Goal: Task Accomplishment & Management: Manage account settings

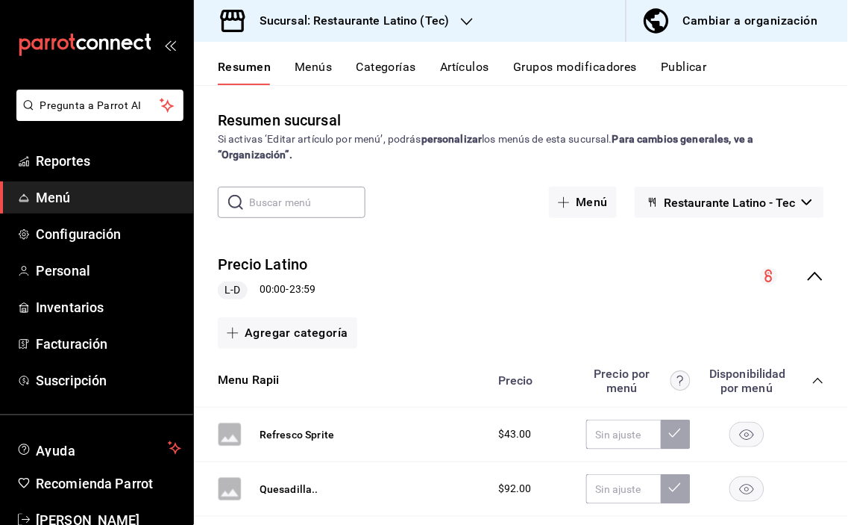
click at [466, 18] on icon "button" at bounding box center [467, 22] width 12 height 12
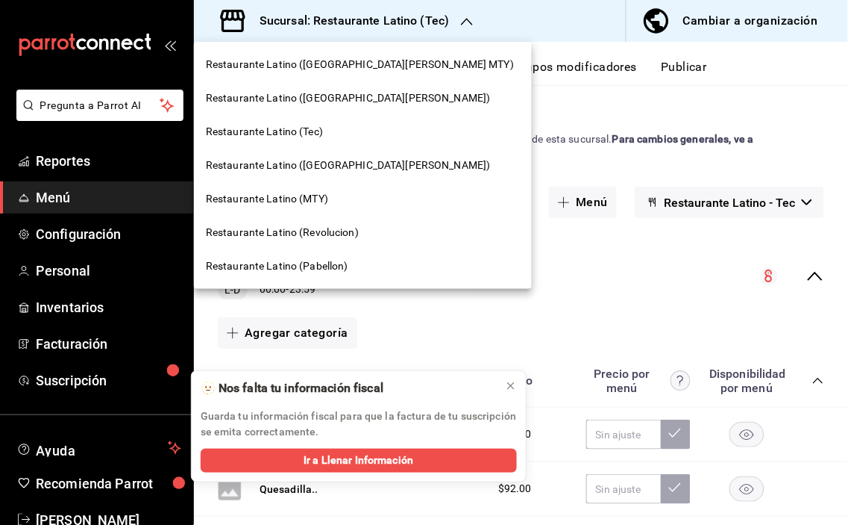
click at [345, 227] on span "Restaurante Latino (Revolucion)" at bounding box center [282, 233] width 153 height 16
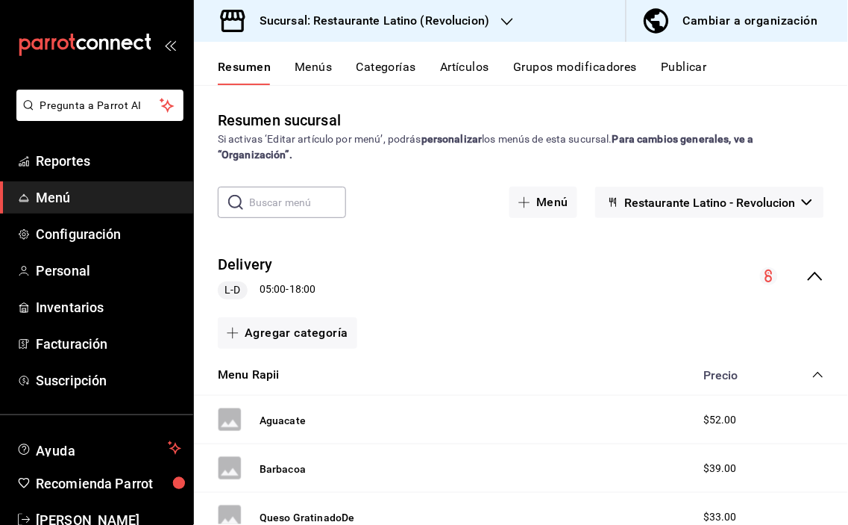
click at [384, 73] on button "Categorías" at bounding box center [387, 72] width 60 height 25
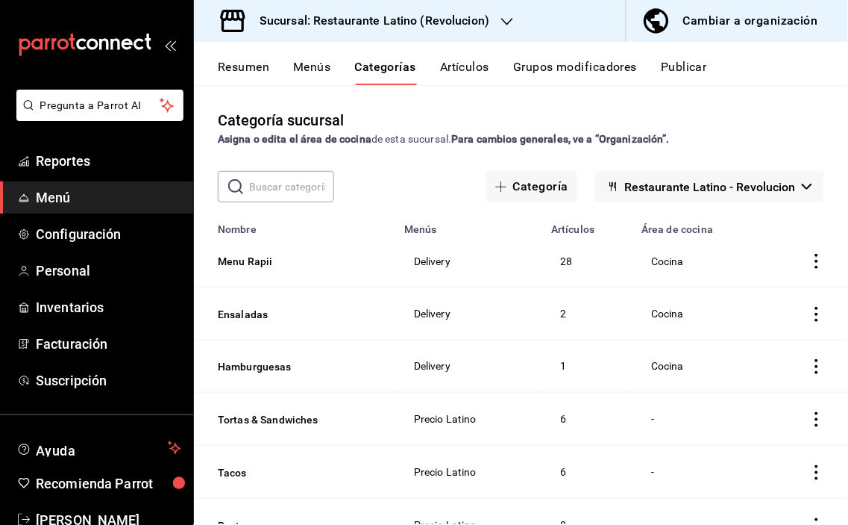
click at [810, 263] on icon "actions" at bounding box center [817, 261] width 15 height 15
click at [769, 327] on span "Duplicar" at bounding box center [760, 327] width 39 height 16
click at [251, 261] on button "Menu Rapii - COPIA" at bounding box center [292, 261] width 149 height 15
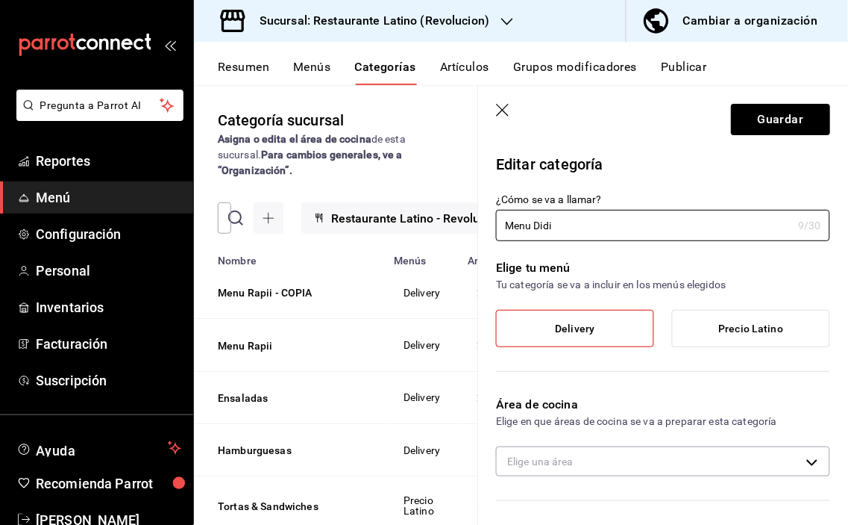
type input "Menu Didi"
click at [607, 321] on label "Delivery" at bounding box center [575, 328] width 157 height 36
click at [0, 0] on input "Delivery" at bounding box center [0, 0] width 0 height 0
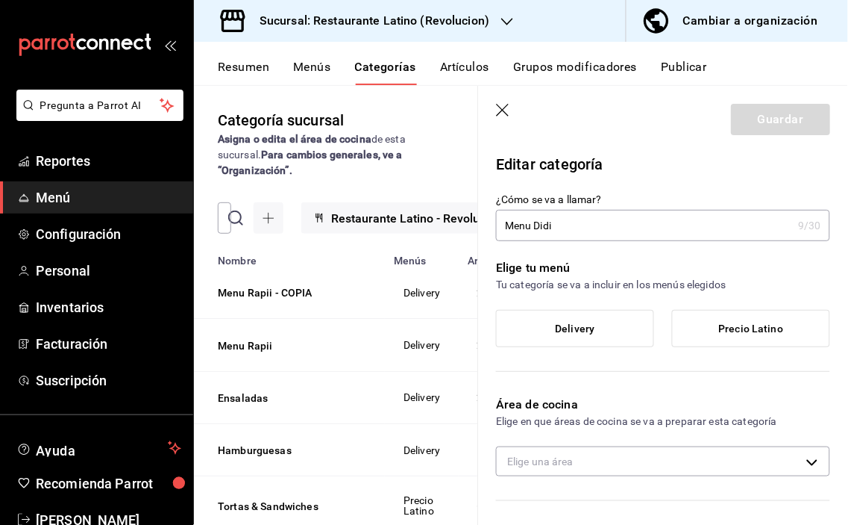
click at [607, 321] on label "Delivery" at bounding box center [575, 328] width 157 height 36
click at [0, 0] on input "Delivery" at bounding box center [0, 0] width 0 height 0
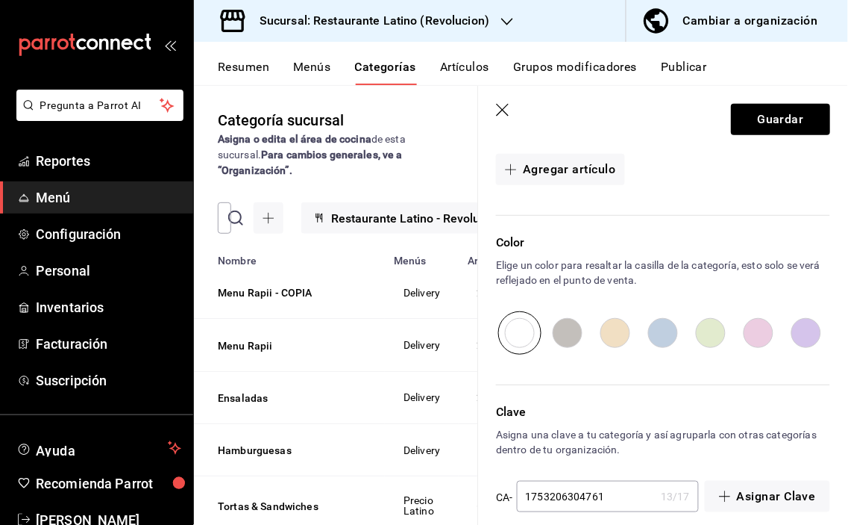
scroll to position [1374, 0]
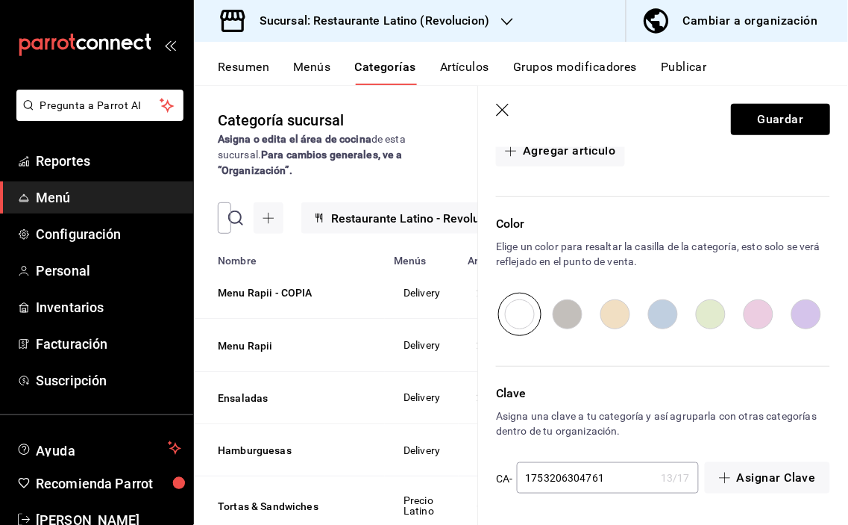
click at [793, 314] on input "radio" at bounding box center [807, 314] width 48 height 43
radio input "true"
click at [777, 113] on button "Guardar" at bounding box center [780, 119] width 99 height 31
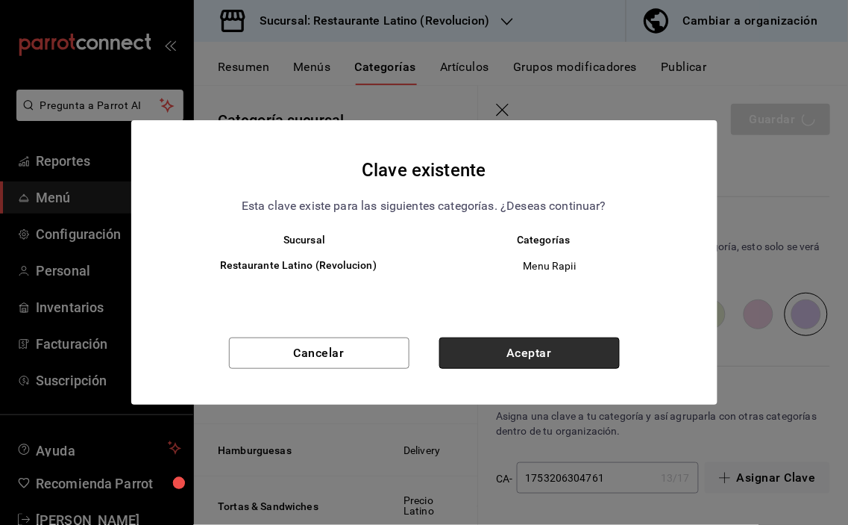
click at [542, 352] on button "Aceptar" at bounding box center [530, 352] width 181 height 31
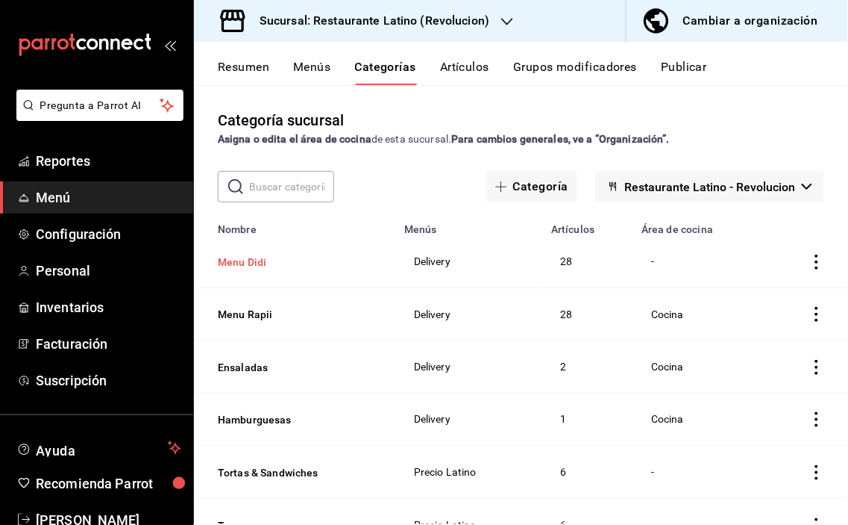
click at [254, 261] on button "Menu Didi" at bounding box center [292, 261] width 149 height 15
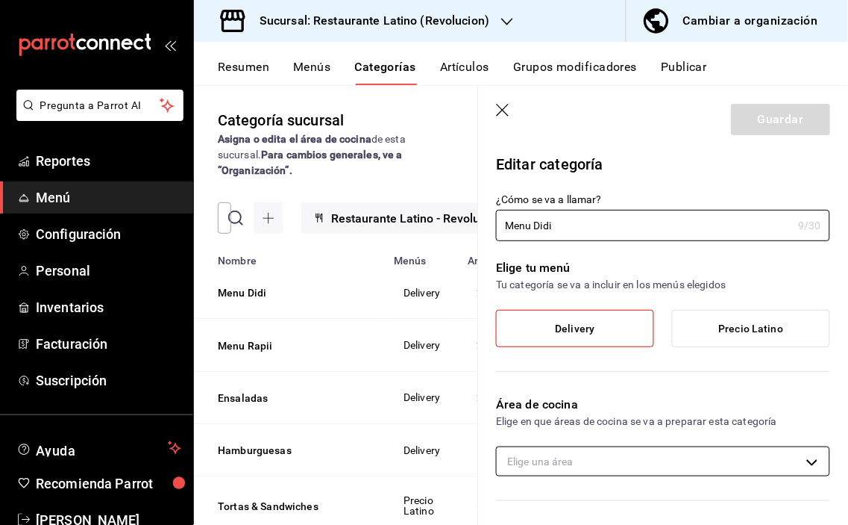
click at [804, 460] on body "Pregunta a Parrot AI Reportes Menú Configuración Personal Inventarios Facturaci…" at bounding box center [424, 262] width 848 height 525
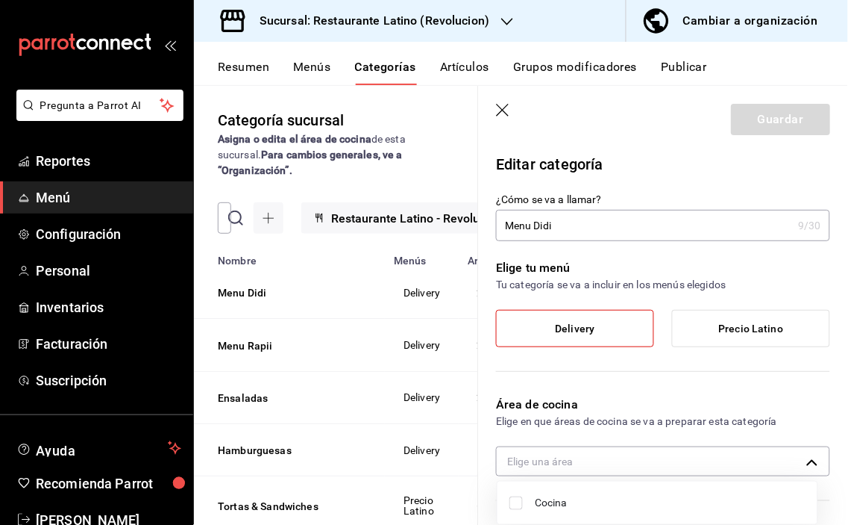
click at [560, 495] on span "Cocina" at bounding box center [670, 503] width 271 height 16
type input "efa50605-118c-4aea-9676-845e67c549e1"
checkbox input "true"
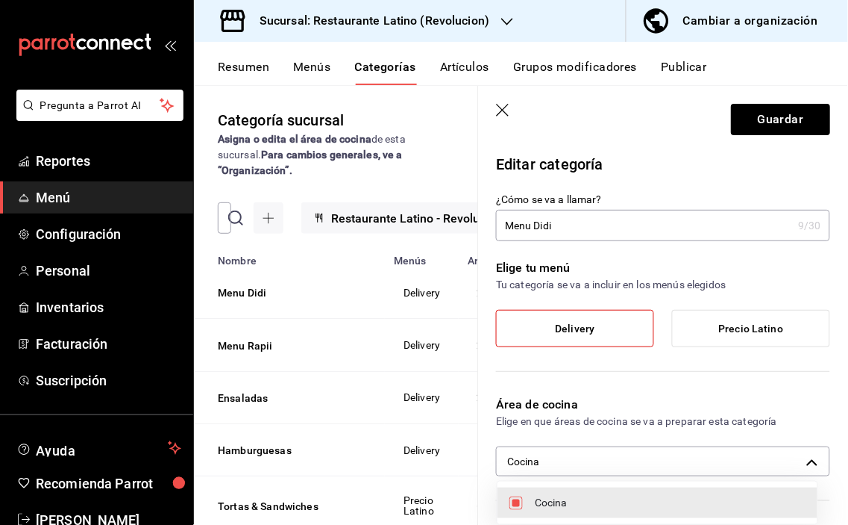
click at [757, 121] on div at bounding box center [424, 262] width 848 height 525
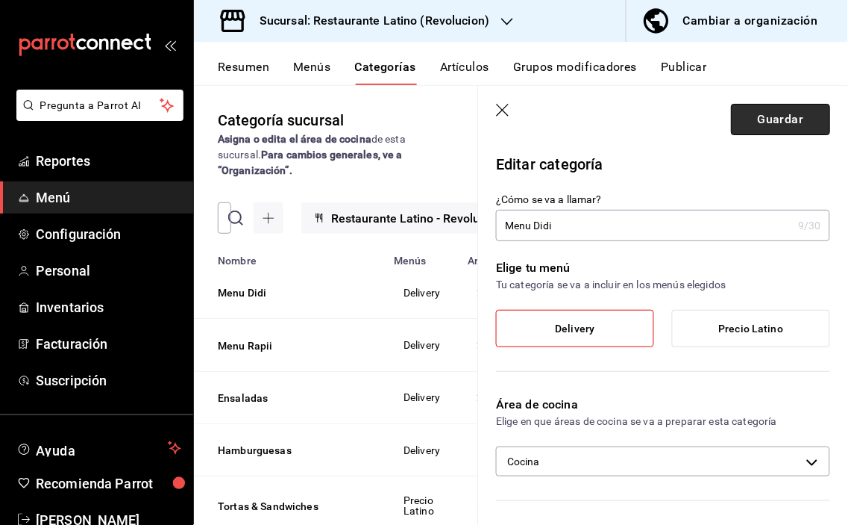
click at [766, 114] on button "Guardar" at bounding box center [780, 119] width 99 height 31
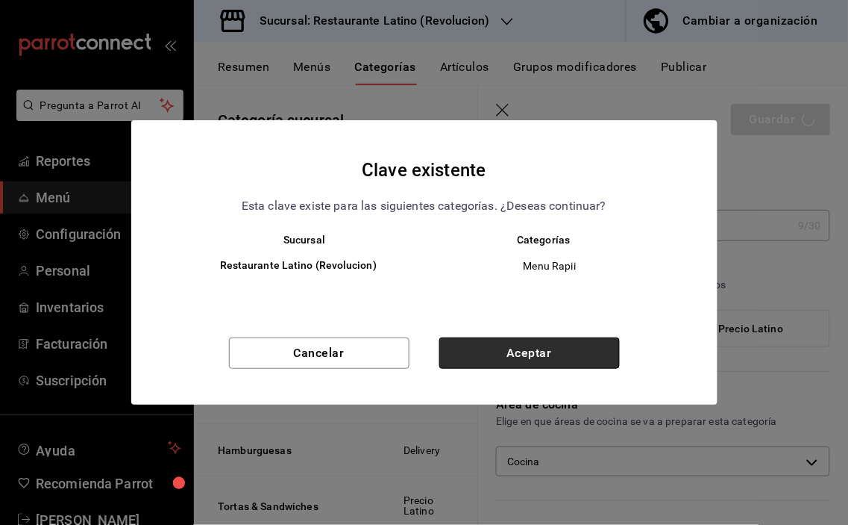
click at [502, 356] on button "Aceptar" at bounding box center [530, 352] width 181 height 31
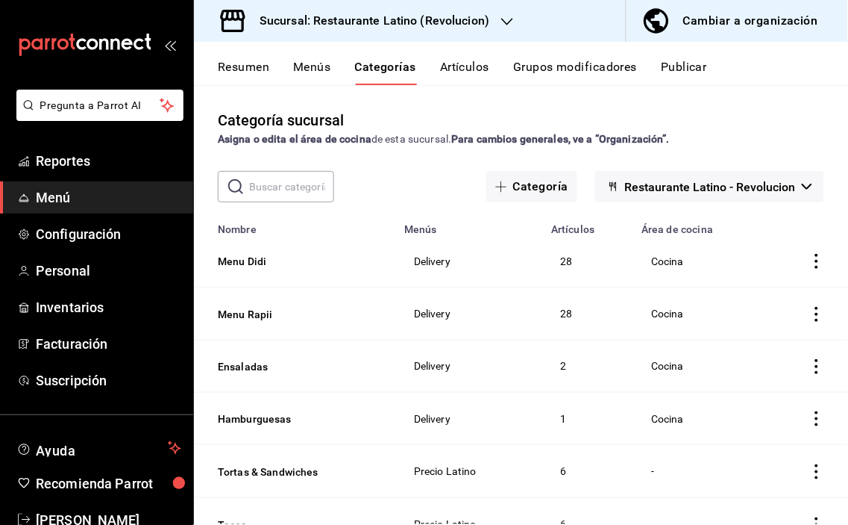
click at [459, 91] on div "Categoría sucursal Asigna o edita el área de cocina de esta sucursal. Para camb…" at bounding box center [521, 304] width 654 height 439
click at [504, 18] on icon "button" at bounding box center [507, 22] width 12 height 12
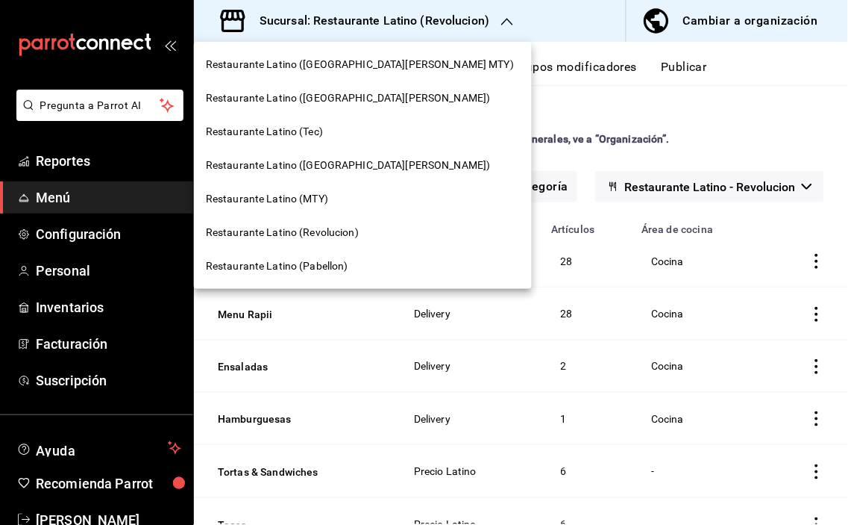
click at [339, 263] on span "Restaurante Latino (Pabellon)" at bounding box center [277, 266] width 143 height 16
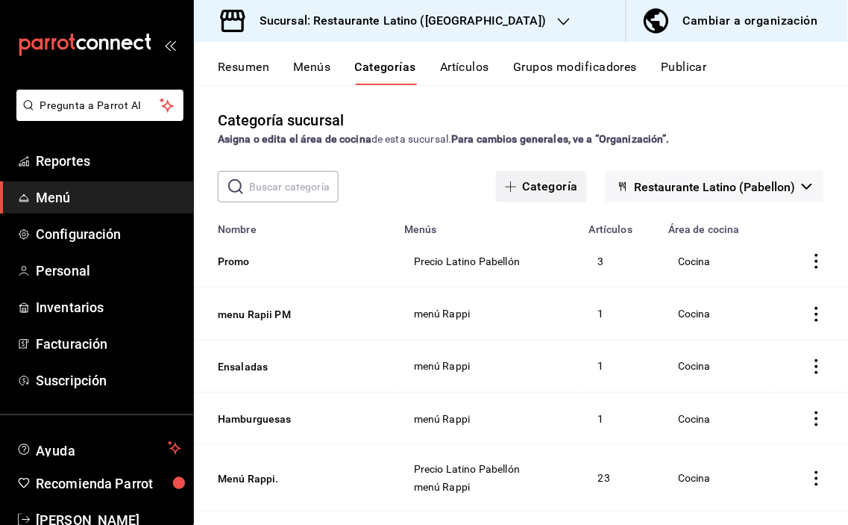
click at [530, 184] on button "Categoría" at bounding box center [541, 186] width 91 height 31
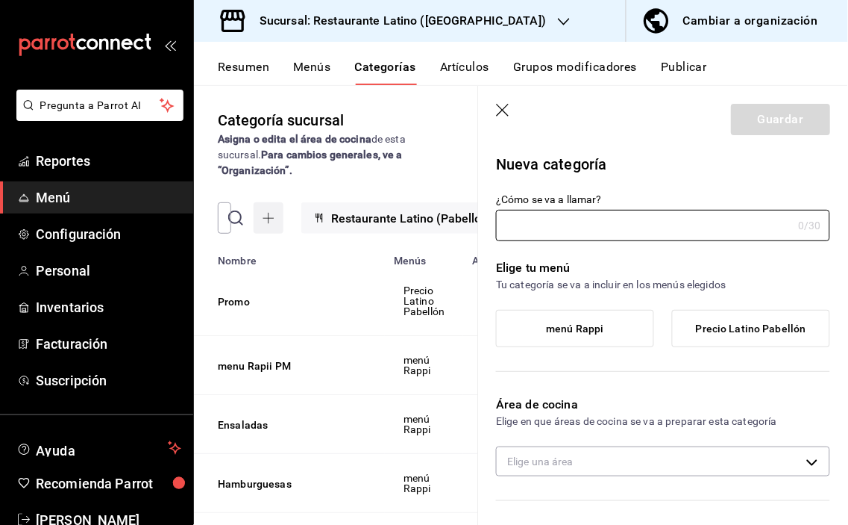
type input "3515da81-7413-4aaa-b85a-1100a47d2e74"
click at [304, 69] on button "Menús" at bounding box center [311, 72] width 37 height 25
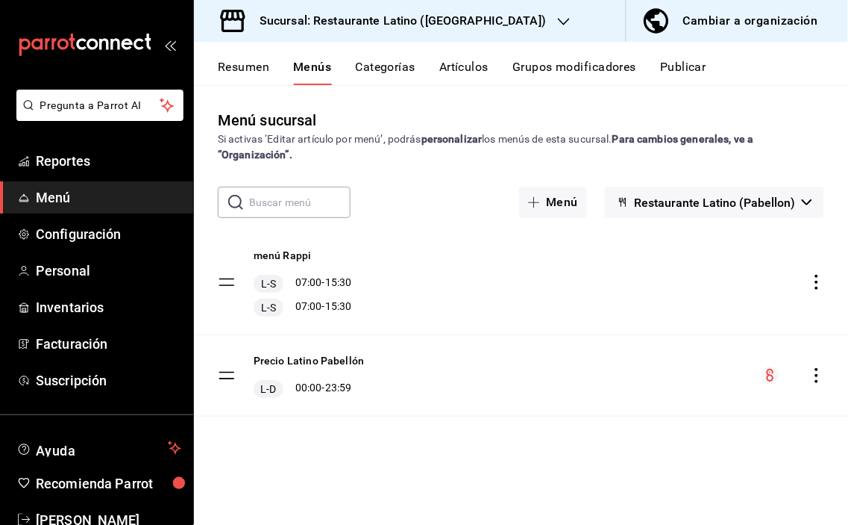
click at [378, 67] on button "Categorías" at bounding box center [386, 72] width 60 height 25
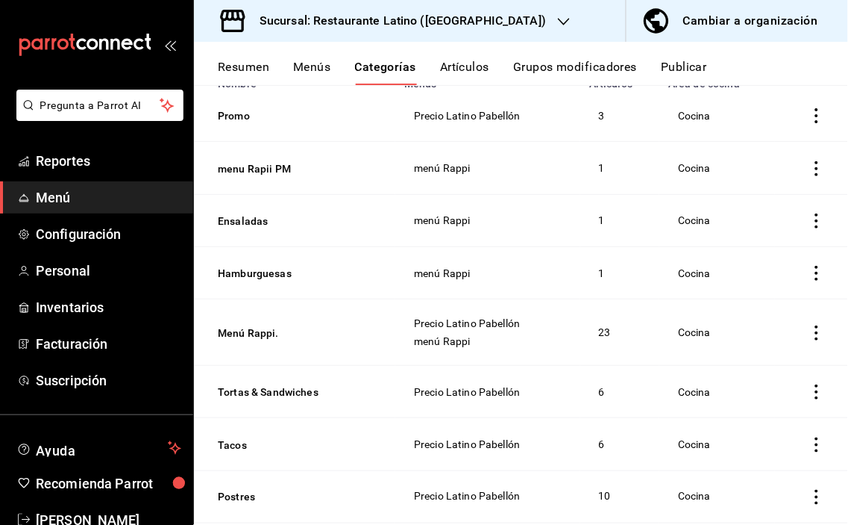
scroll to position [139, 0]
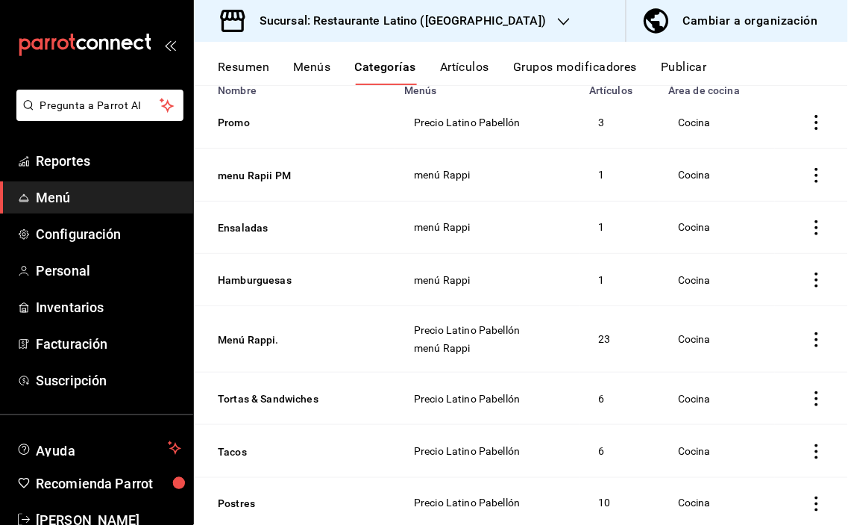
click at [810, 334] on icon "actions" at bounding box center [817, 339] width 15 height 15
click at [754, 400] on span "Duplicar" at bounding box center [760, 403] width 39 height 16
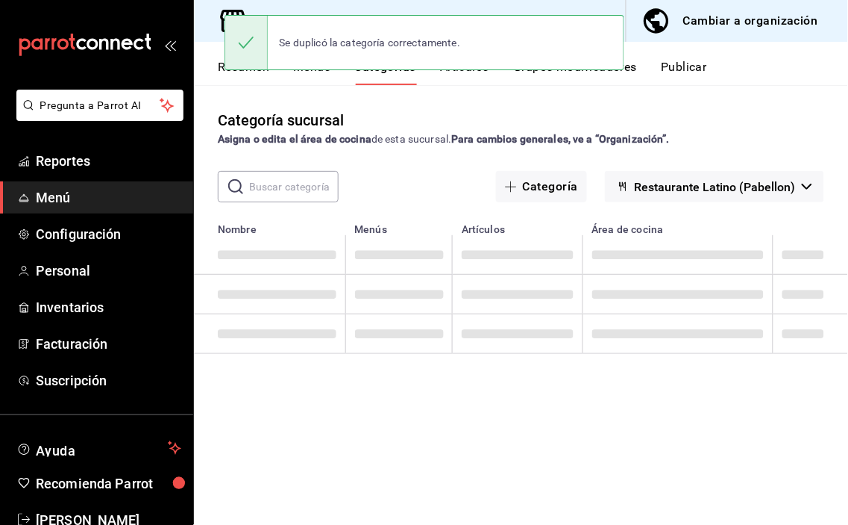
scroll to position [0, 0]
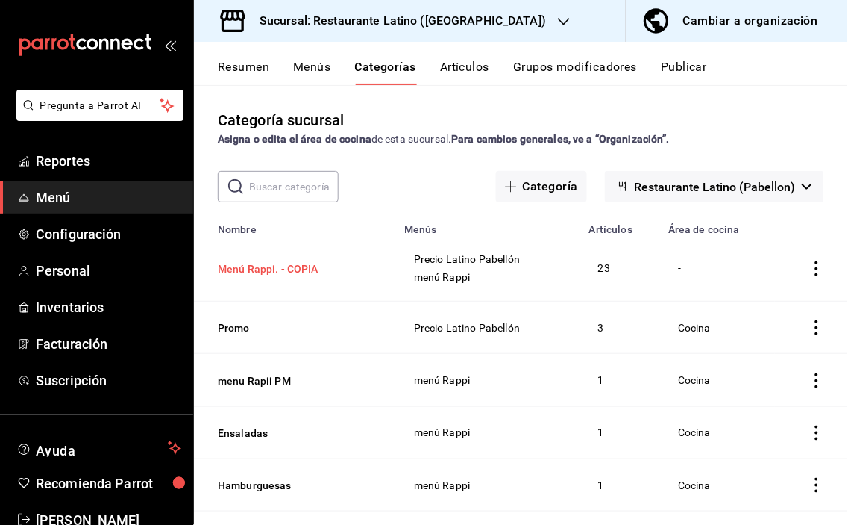
click at [250, 266] on button "Menú Rappi. - COPIA" at bounding box center [292, 268] width 149 height 15
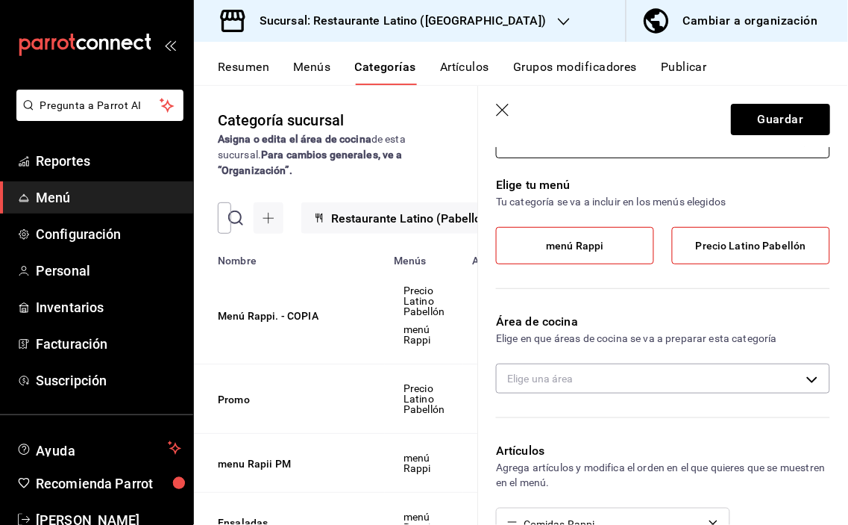
scroll to position [166, 0]
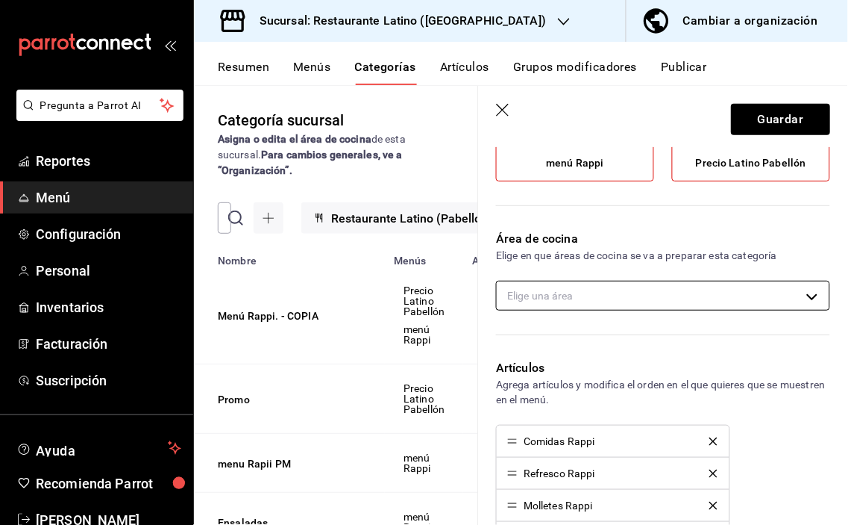
type input "Menú Didi"
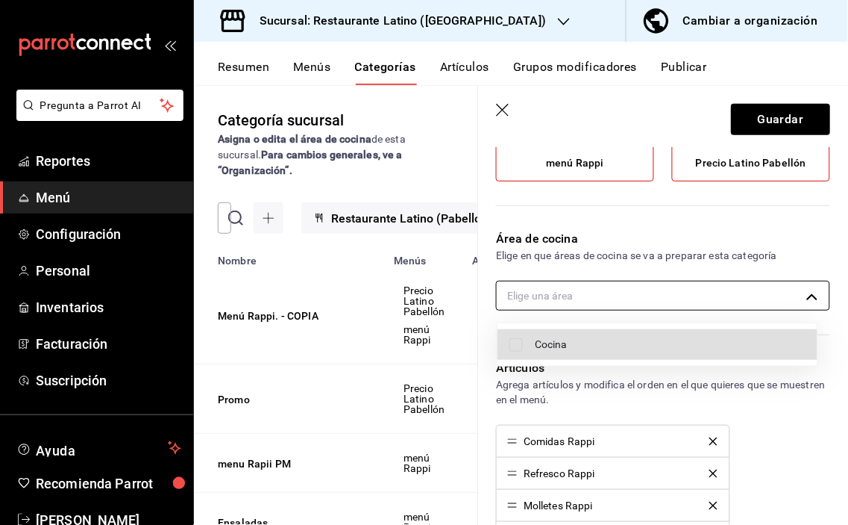
click at [804, 296] on body "Pregunta a Parrot AI Reportes Menú Configuración Personal Inventarios Facturaci…" at bounding box center [424, 262] width 848 height 525
click at [613, 338] on span "Cocina" at bounding box center [670, 345] width 271 height 16
type input "3515da81-7413-4aaa-b85a-1100a47d2e74"
checkbox input "true"
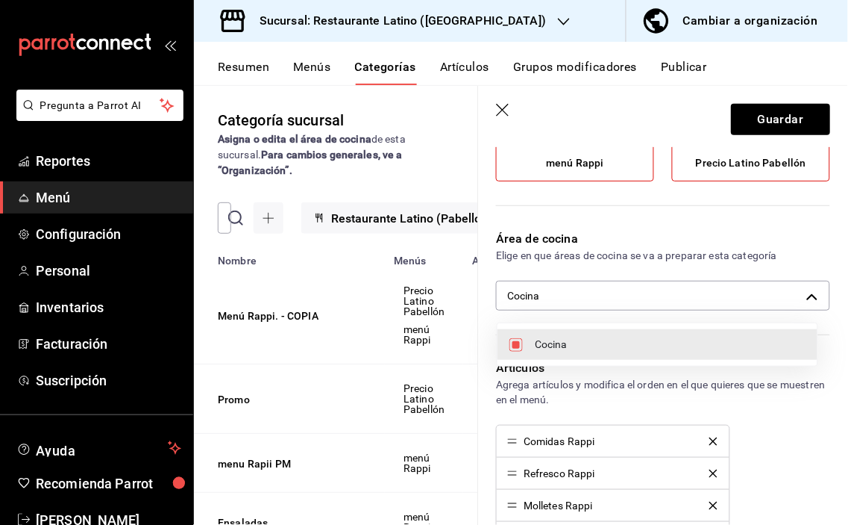
click at [705, 217] on div at bounding box center [424, 262] width 848 height 525
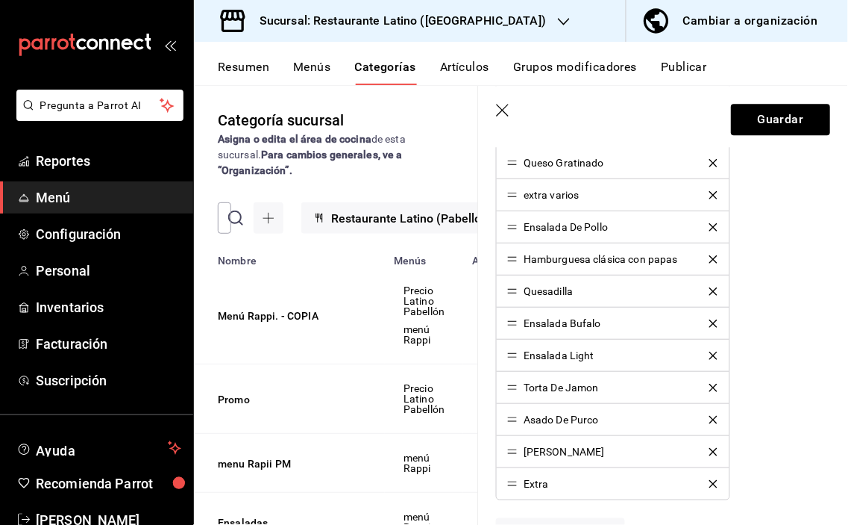
scroll to position [1160, 0]
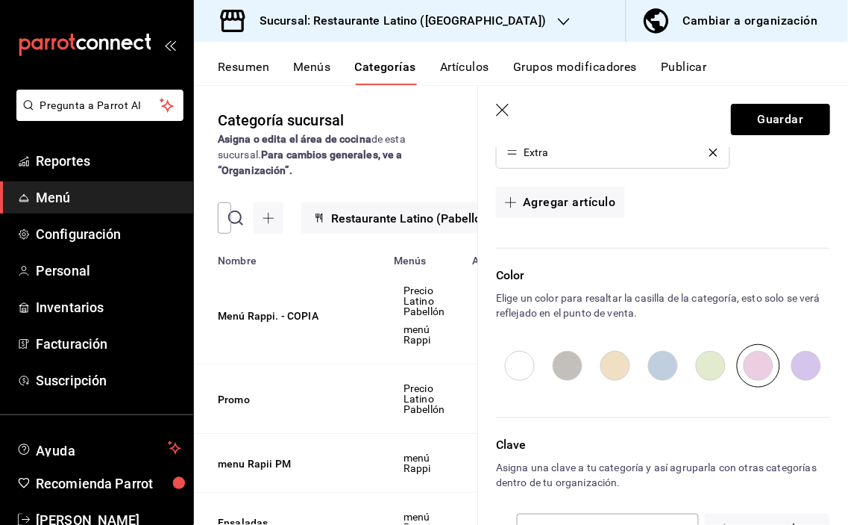
click at [798, 366] on input "radio" at bounding box center [807, 365] width 48 height 43
radio input "true"
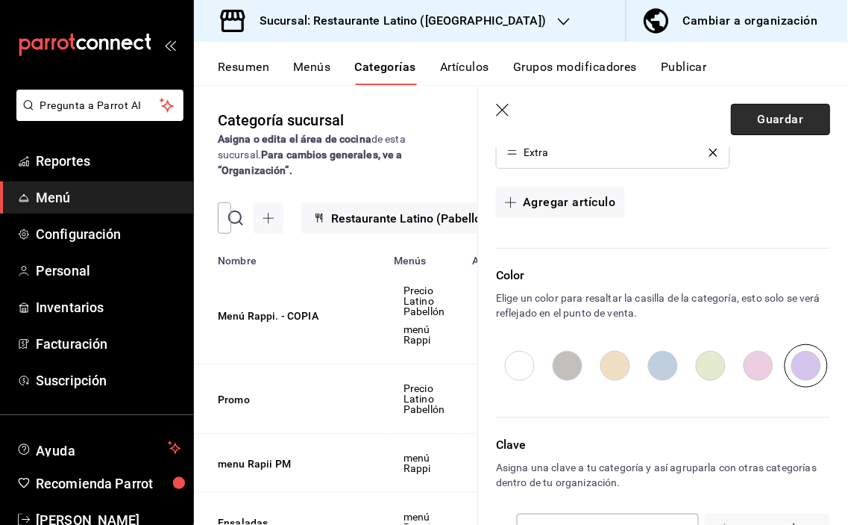
click at [761, 116] on button "Guardar" at bounding box center [780, 119] width 99 height 31
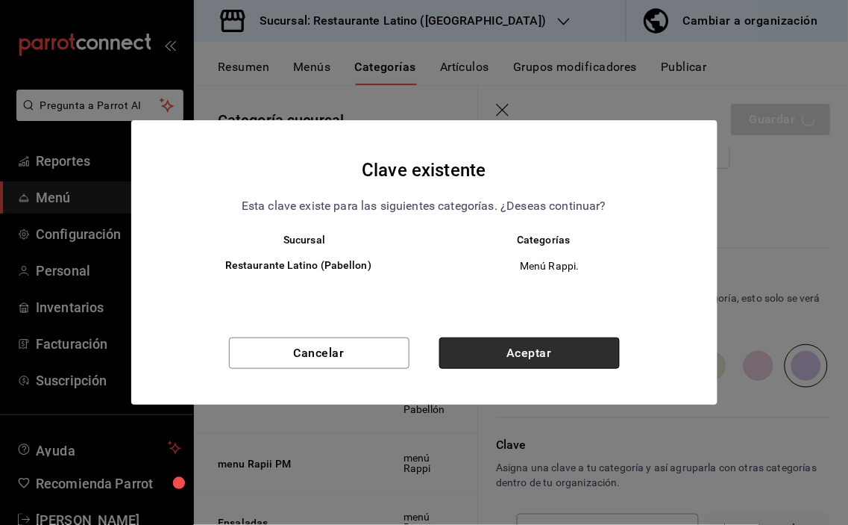
click at [481, 351] on button "Aceptar" at bounding box center [530, 352] width 181 height 31
